Goal: Information Seeking & Learning: Find specific fact

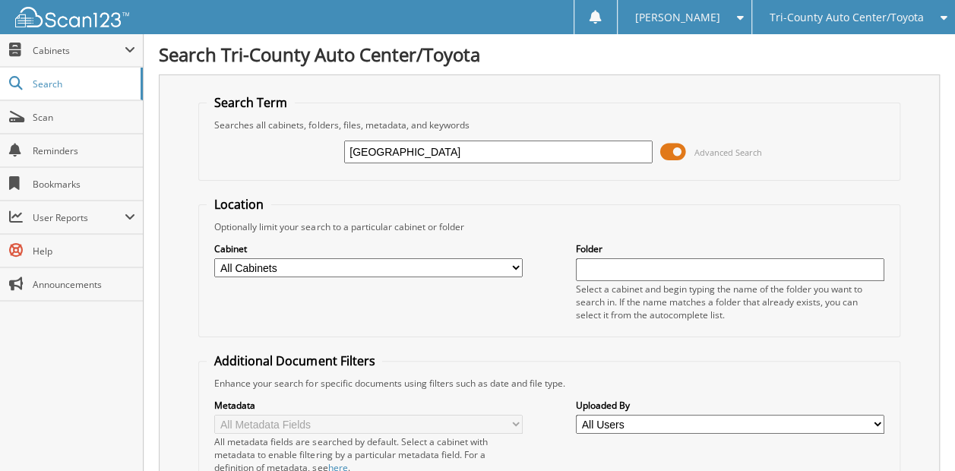
type input "[GEOGRAPHIC_DATA]"
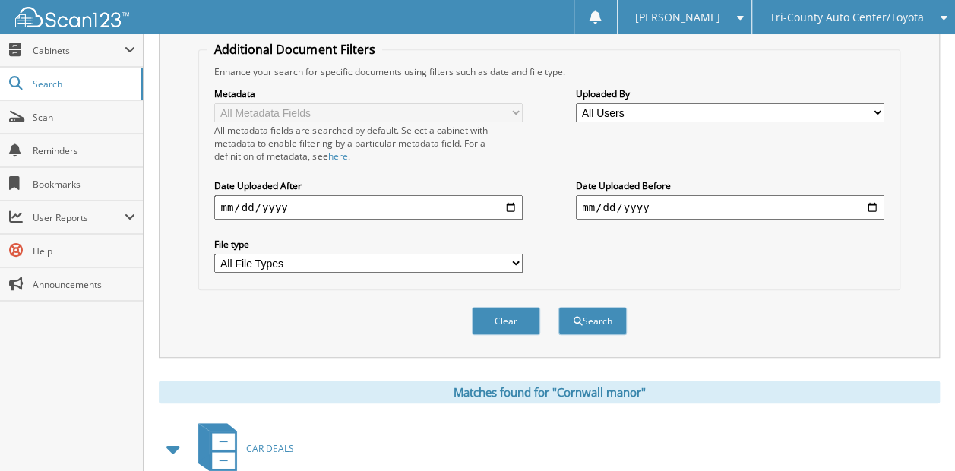
scroll to position [470, 0]
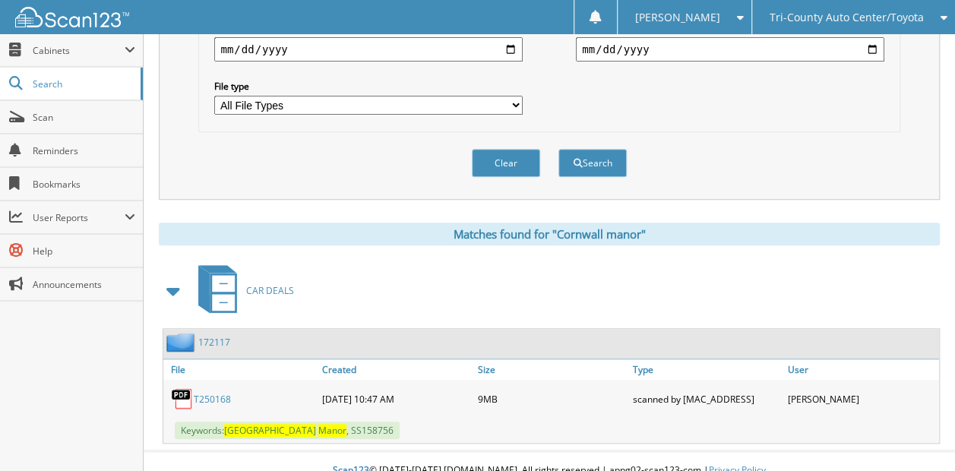
click at [204, 393] on link "T250168" at bounding box center [212, 399] width 37 height 13
